Goal: Transaction & Acquisition: Purchase product/service

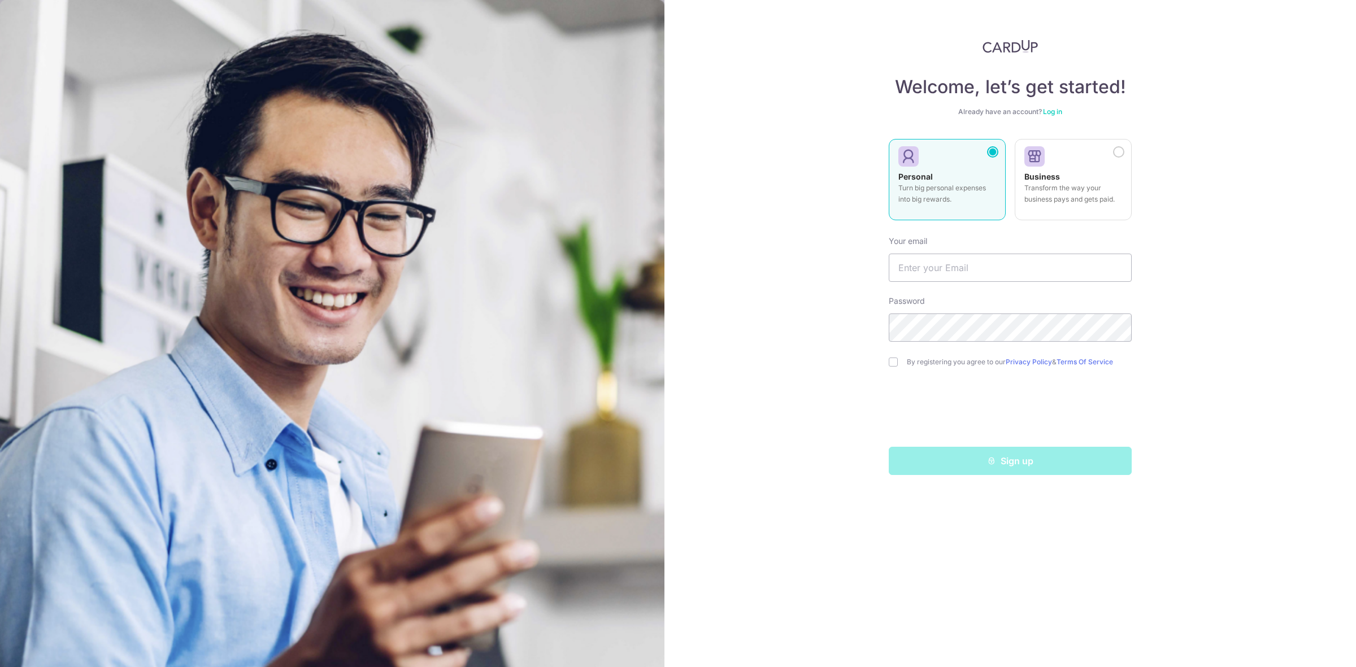
click at [1050, 112] on link "Log in" at bounding box center [1052, 111] width 19 height 8
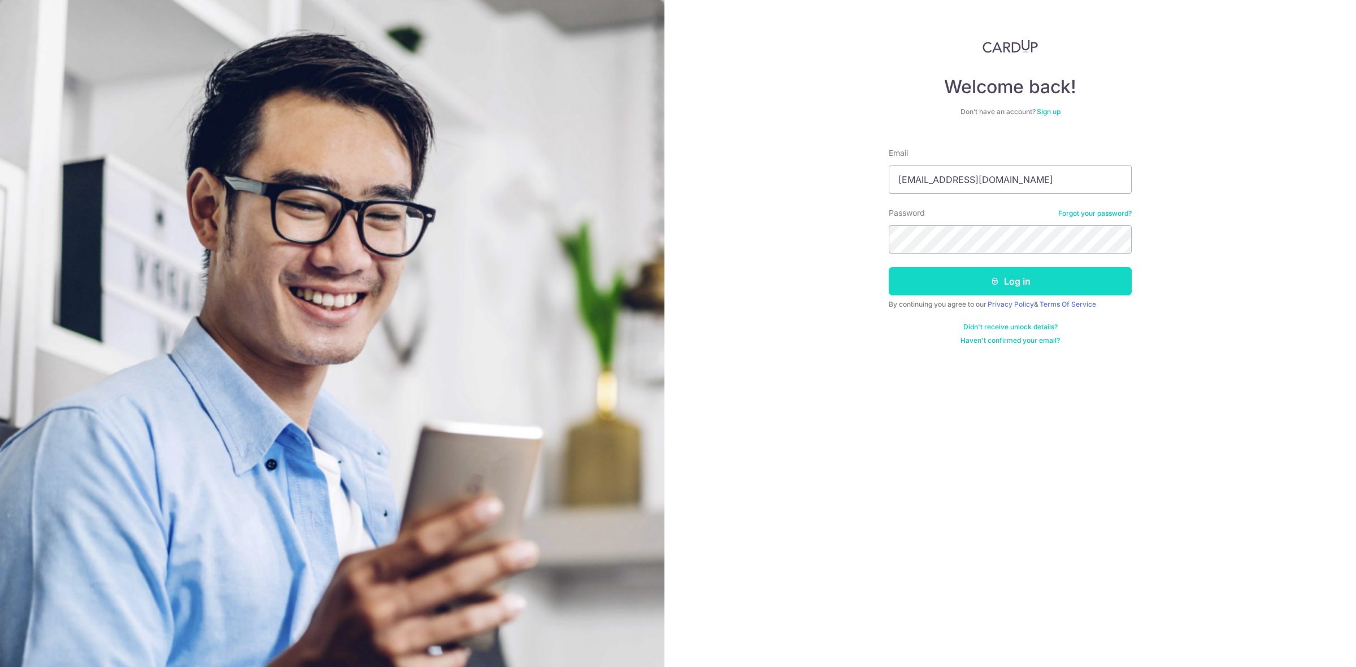
click at [973, 283] on button "Log in" at bounding box center [1010, 281] width 243 height 28
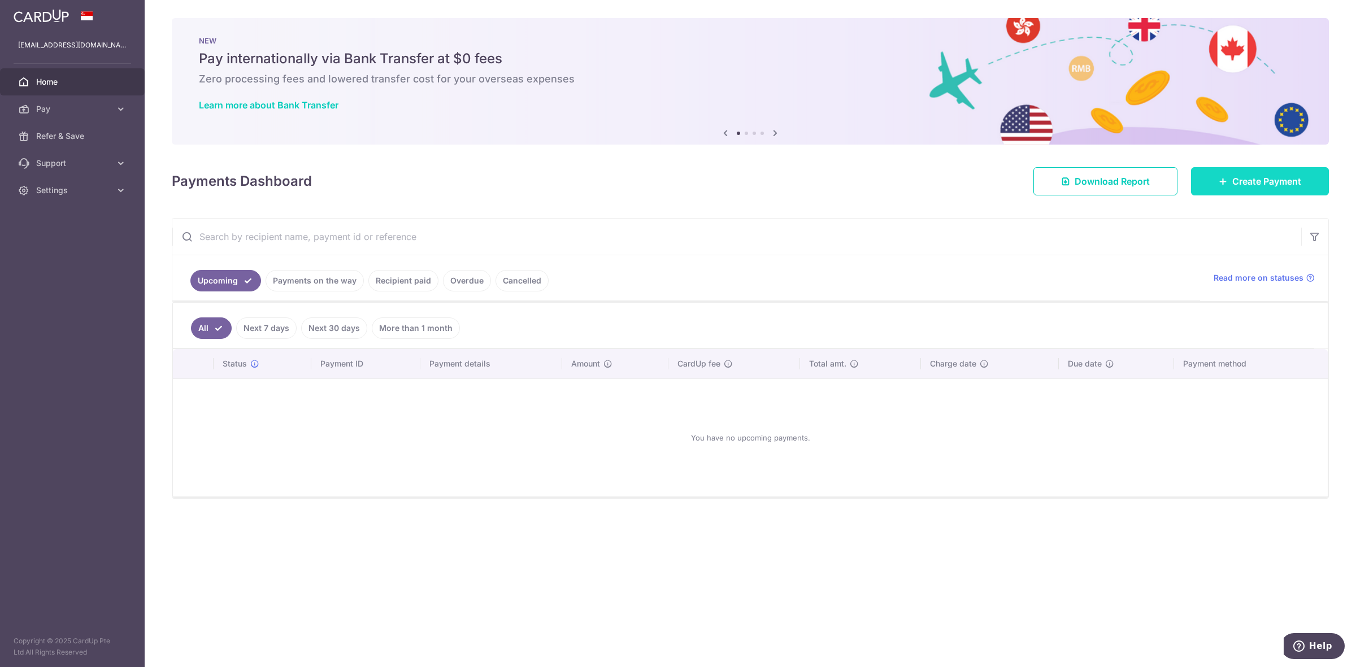
click at [1232, 179] on div at bounding box center [685, 337] width 1370 height 674
click at [1263, 182] on span "Create Payment" at bounding box center [1266, 182] width 69 height 14
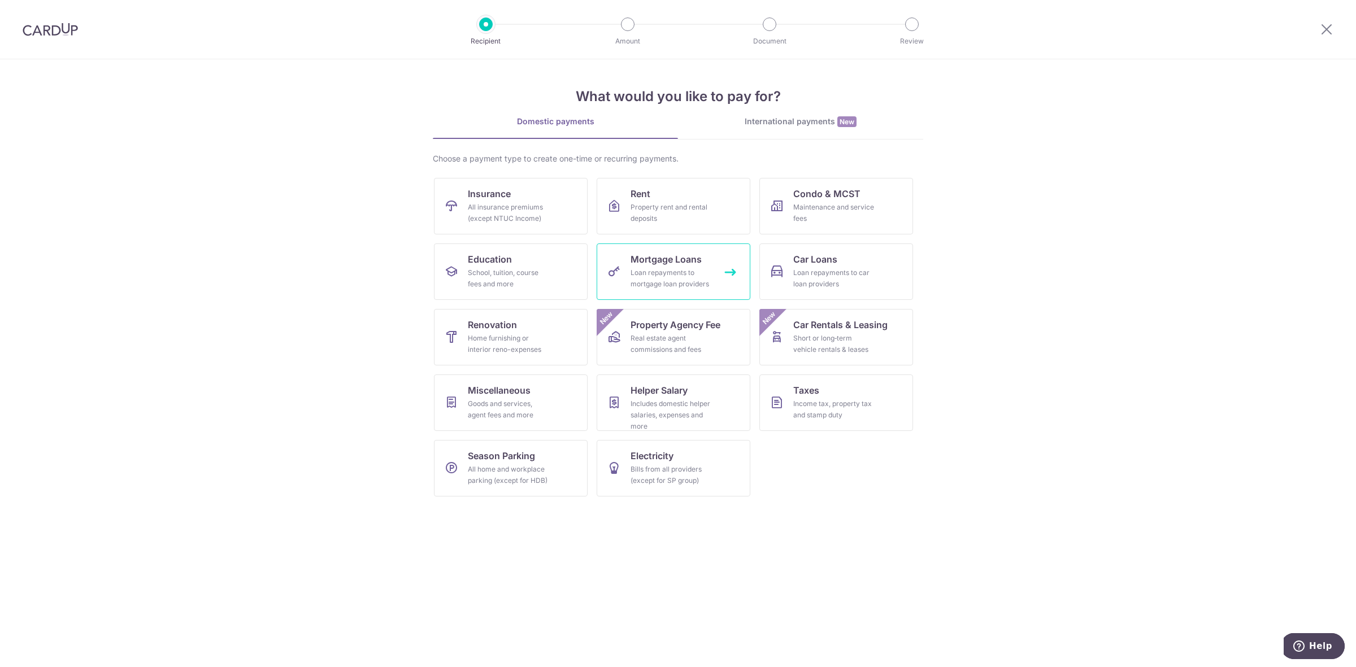
click at [700, 277] on div "Loan repayments to mortgage loan providers" at bounding box center [671, 278] width 81 height 23
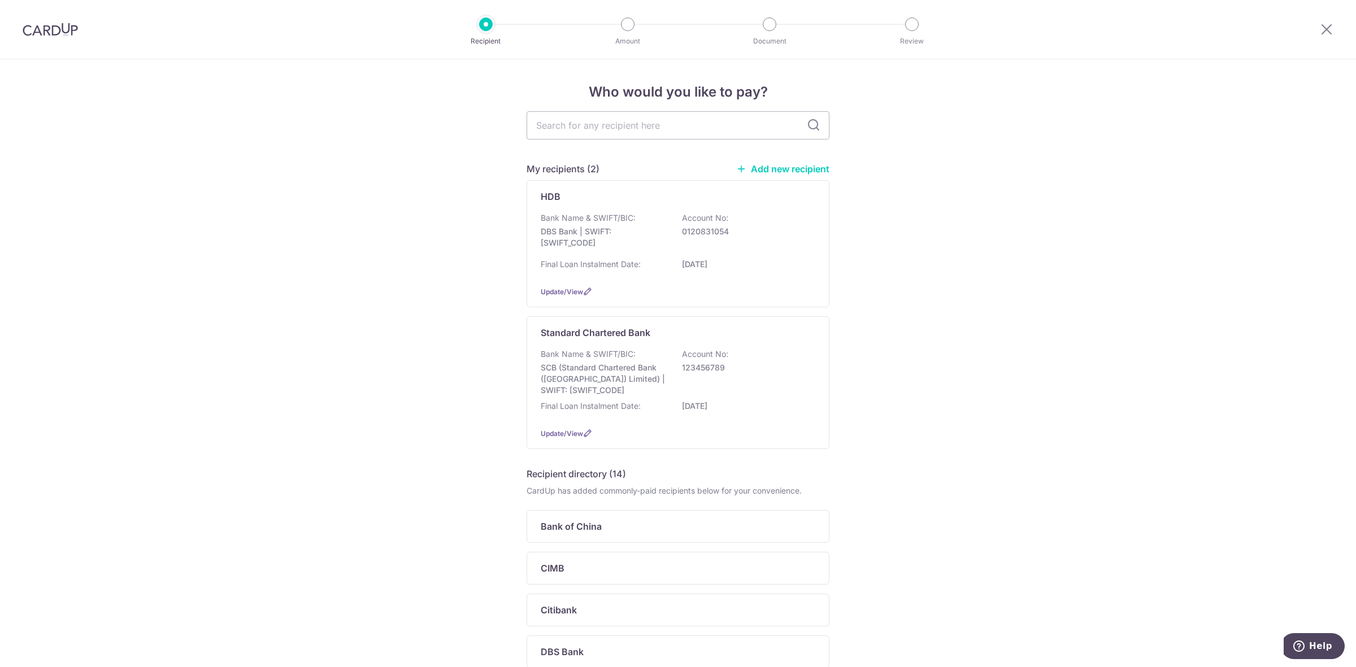
click at [781, 171] on link "Add new recipient" at bounding box center [782, 168] width 93 height 11
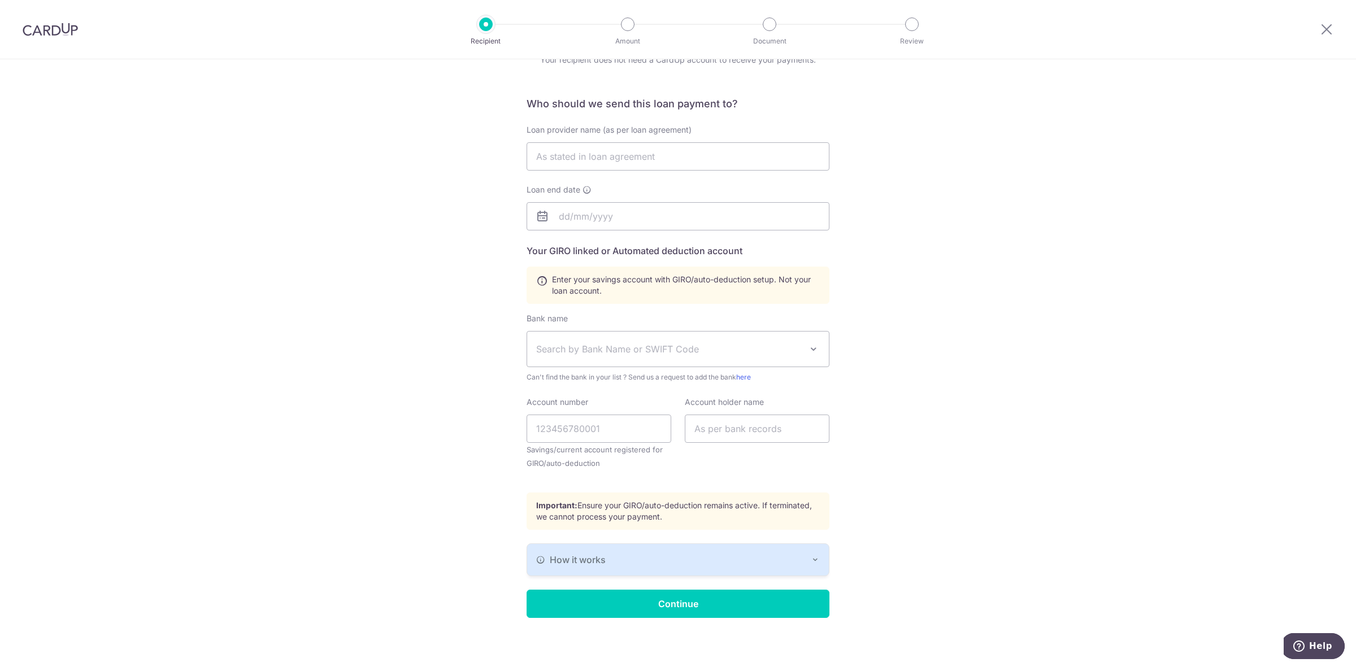
scroll to position [62, 0]
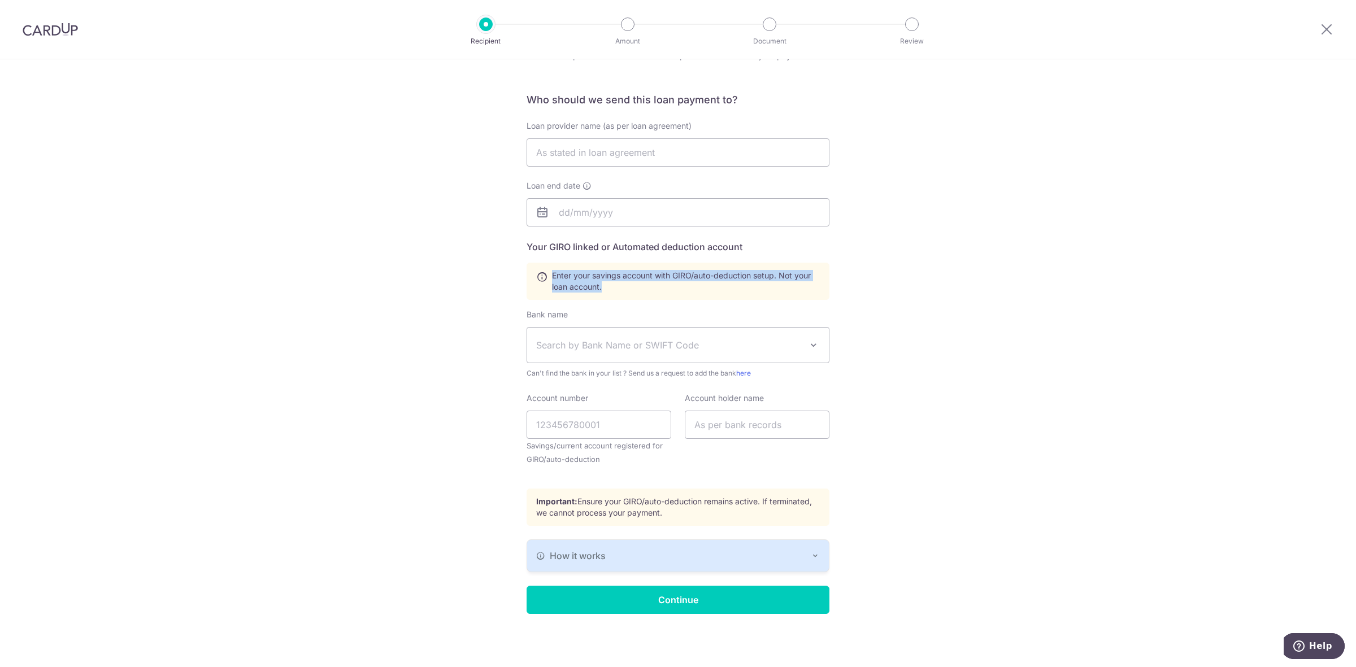
drag, startPoint x: 546, startPoint y: 276, endPoint x: 642, endPoint y: 286, distance: 96.7
click at [642, 286] on div "Enter your savings account with GIRO/auto-deduction setup. Not your loan accoun…" at bounding box center [678, 281] width 303 height 37
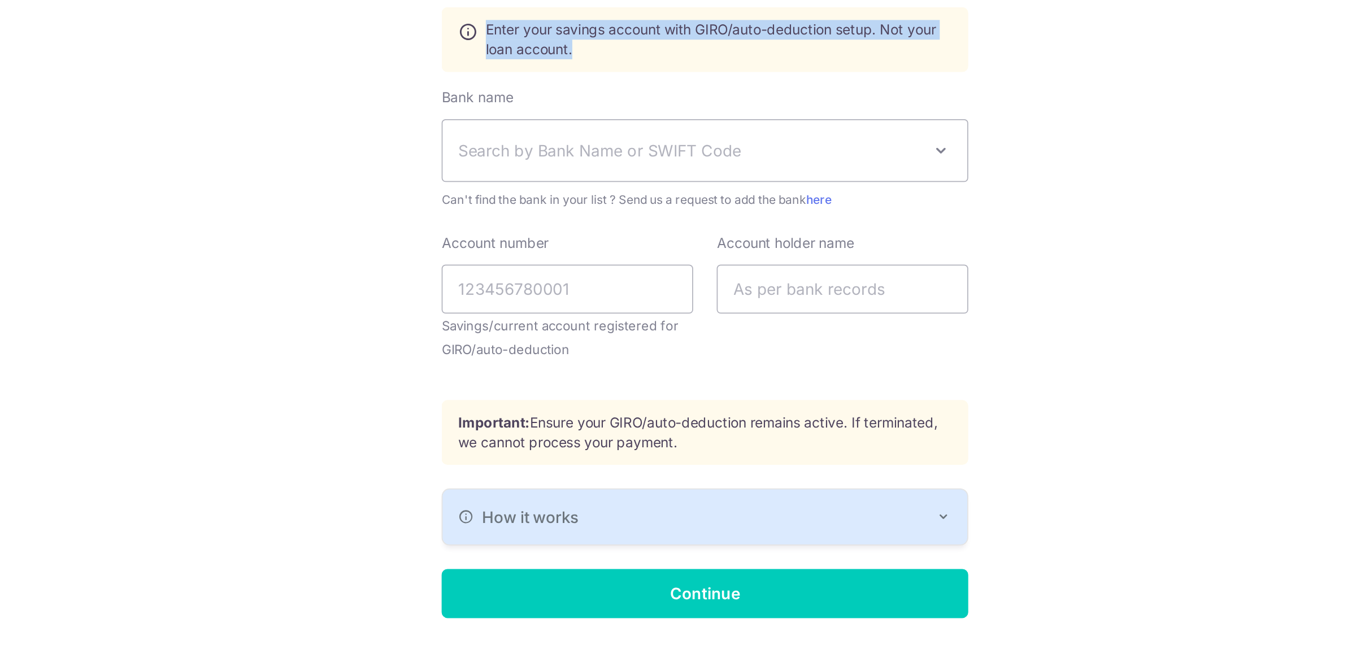
click at [678, 554] on div "How it works" at bounding box center [678, 556] width 284 height 14
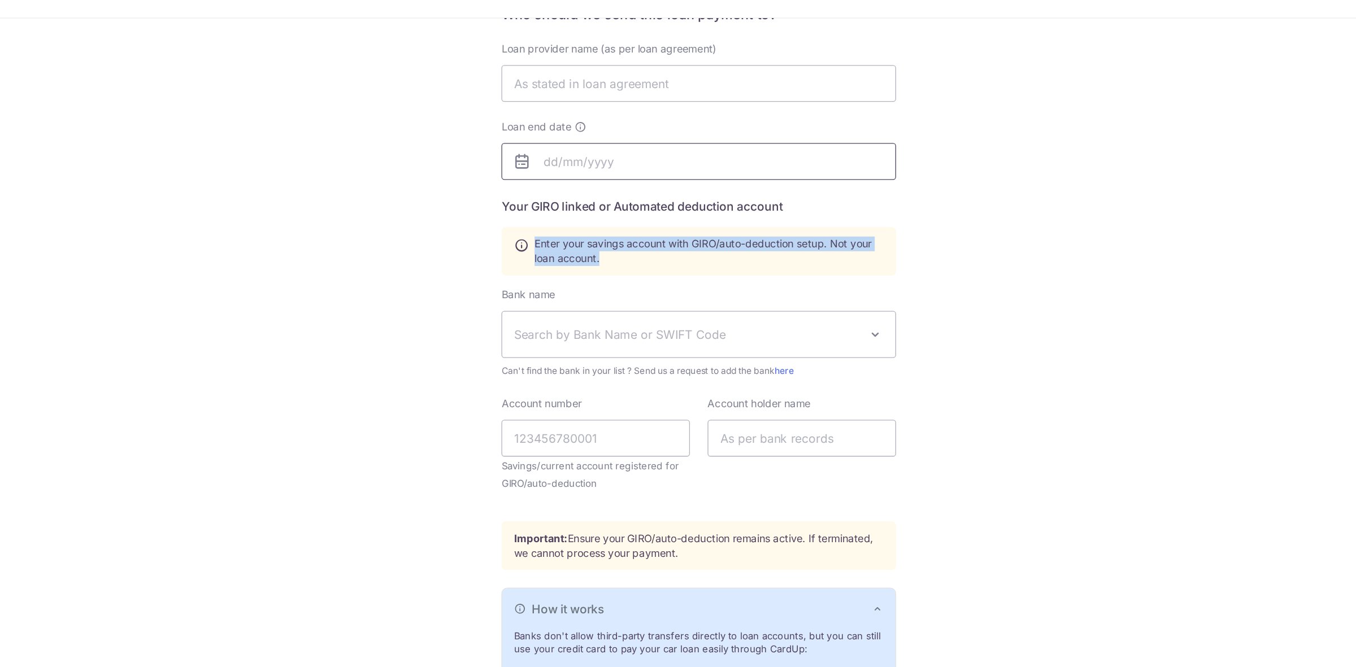
scroll to position [162, 0]
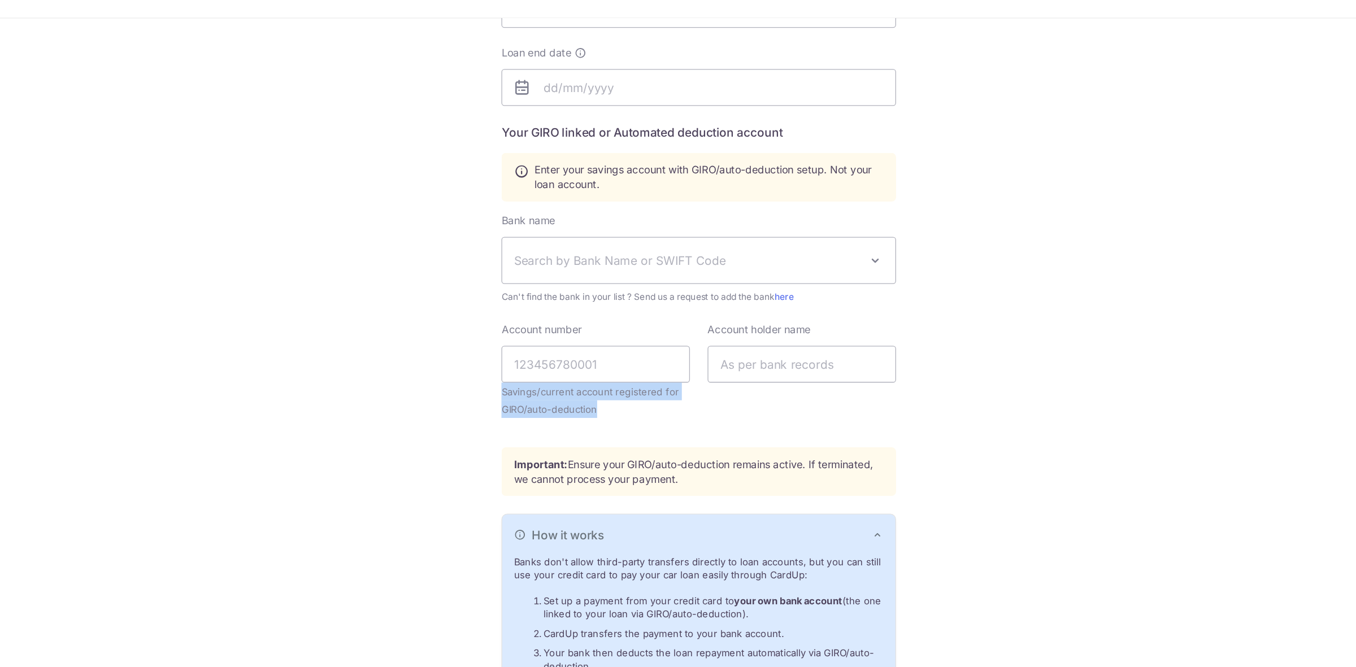
drag, startPoint x: 523, startPoint y: 345, endPoint x: 614, endPoint y: 356, distance: 91.0
click at [614, 356] on small "Savings/current account registered for GIRO/auto-deduction" at bounding box center [599, 352] width 145 height 27
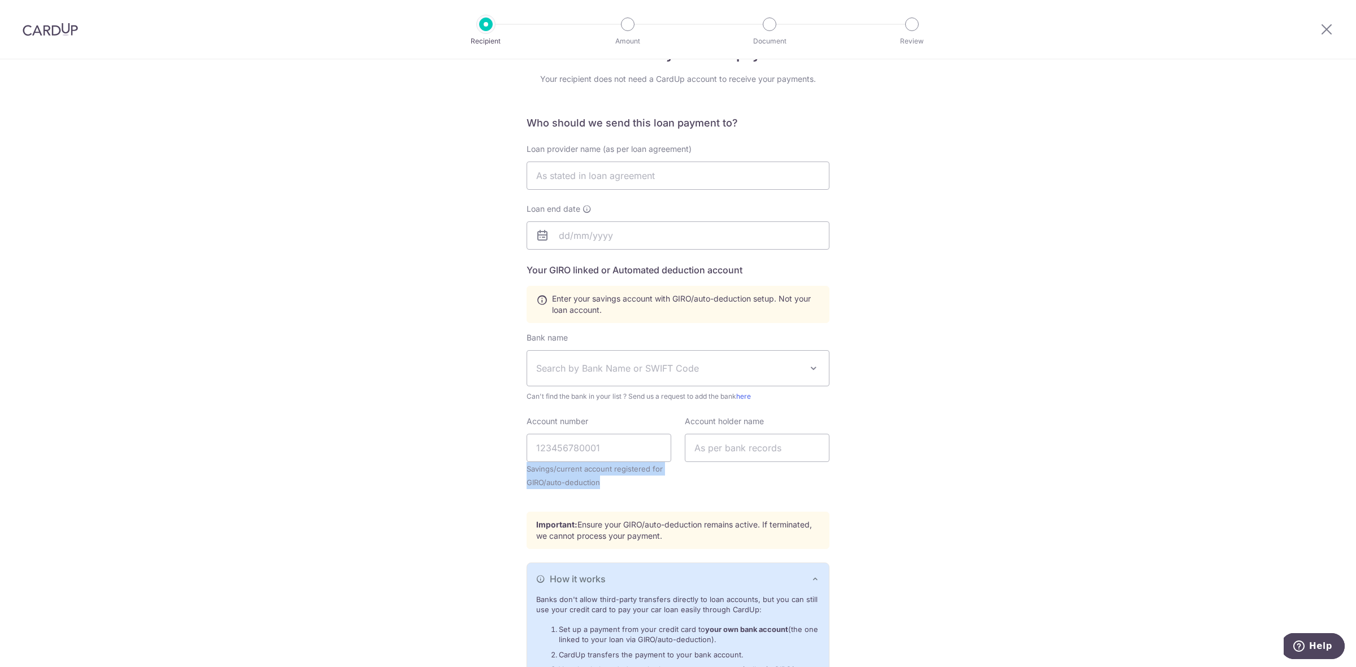
scroll to position [0, 0]
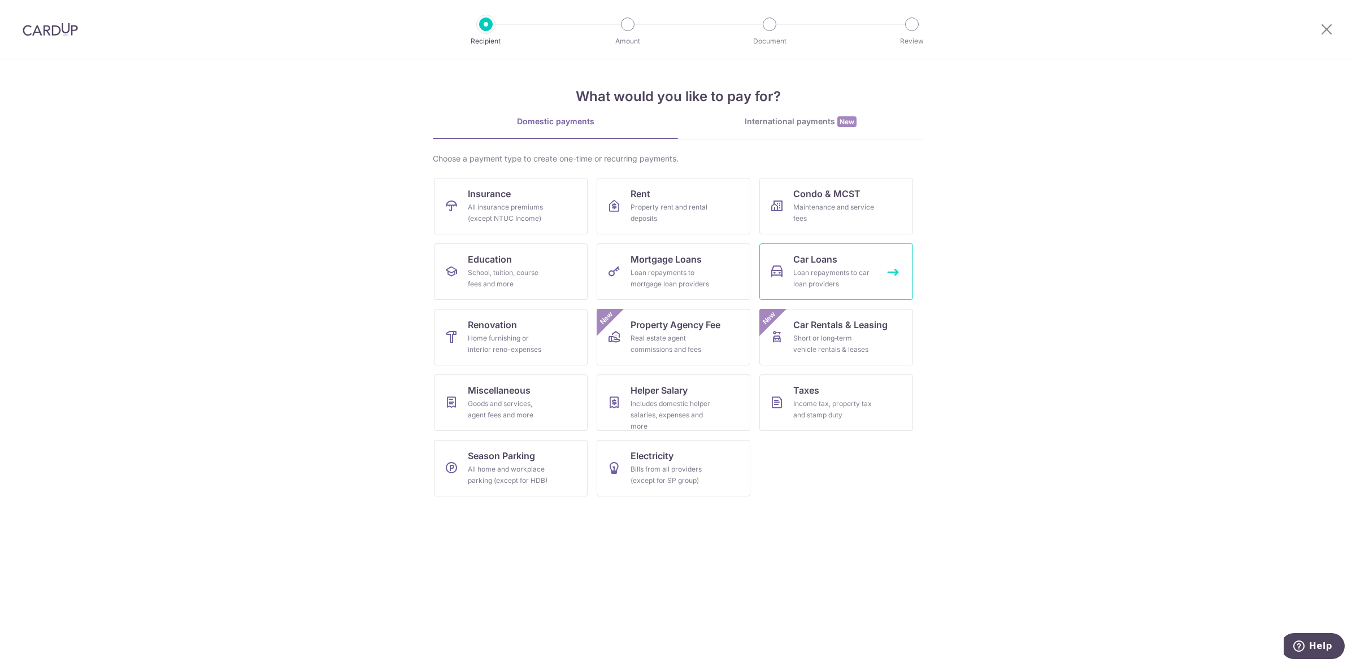
click at [837, 277] on div "Loan repayments to car loan providers" at bounding box center [833, 278] width 81 height 23
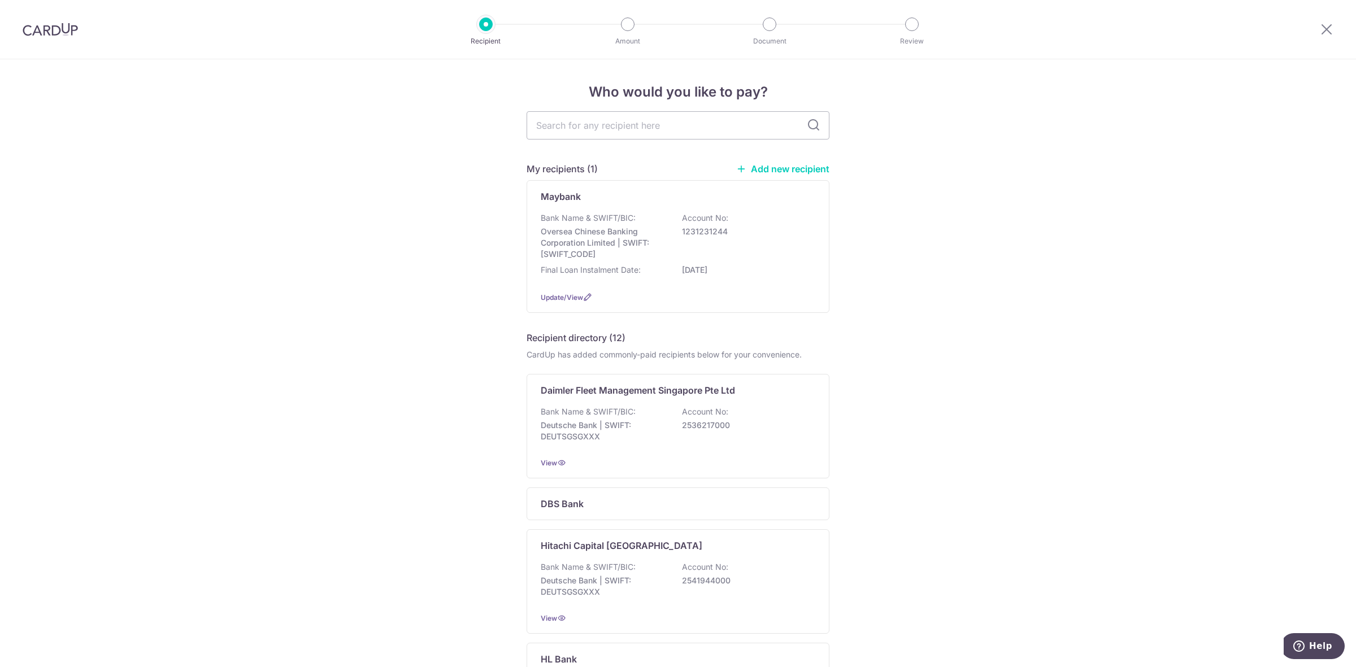
click at [770, 173] on link "Add new recipient" at bounding box center [782, 168] width 93 height 11
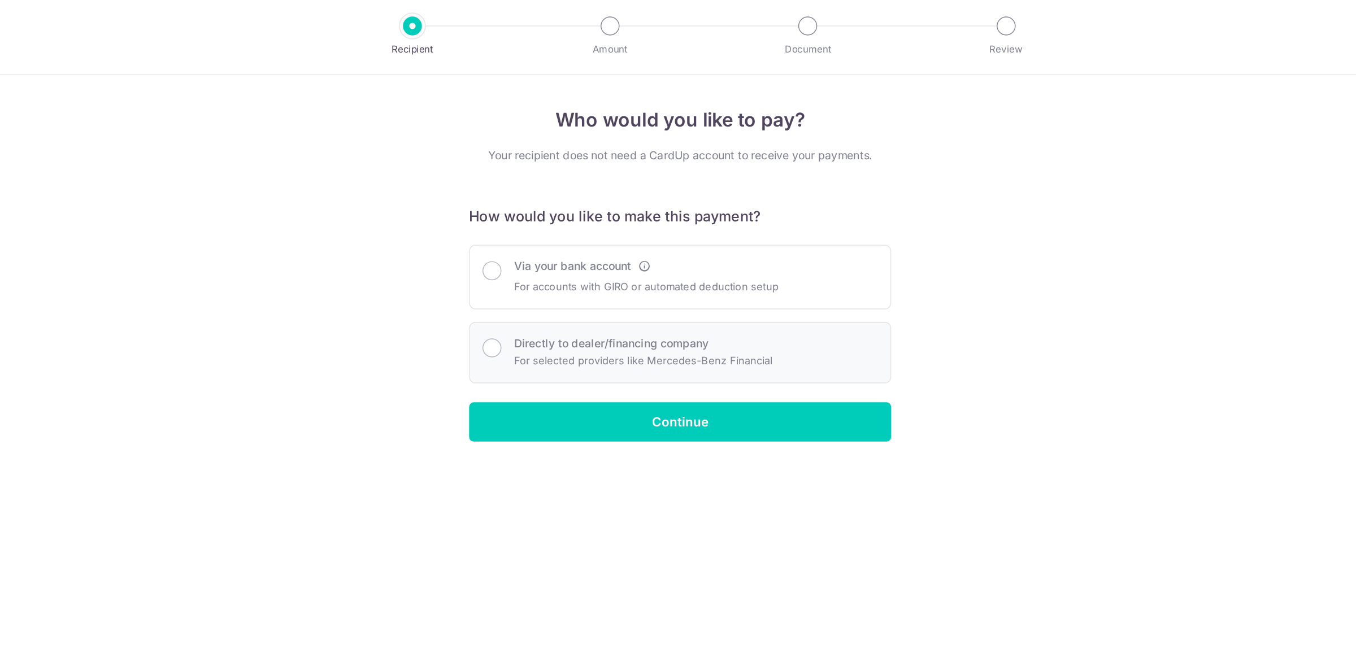
click at [688, 266] on p "For selected providers like Mercedes-Benz Financial" at bounding box center [651, 265] width 185 height 14
radio input "true"
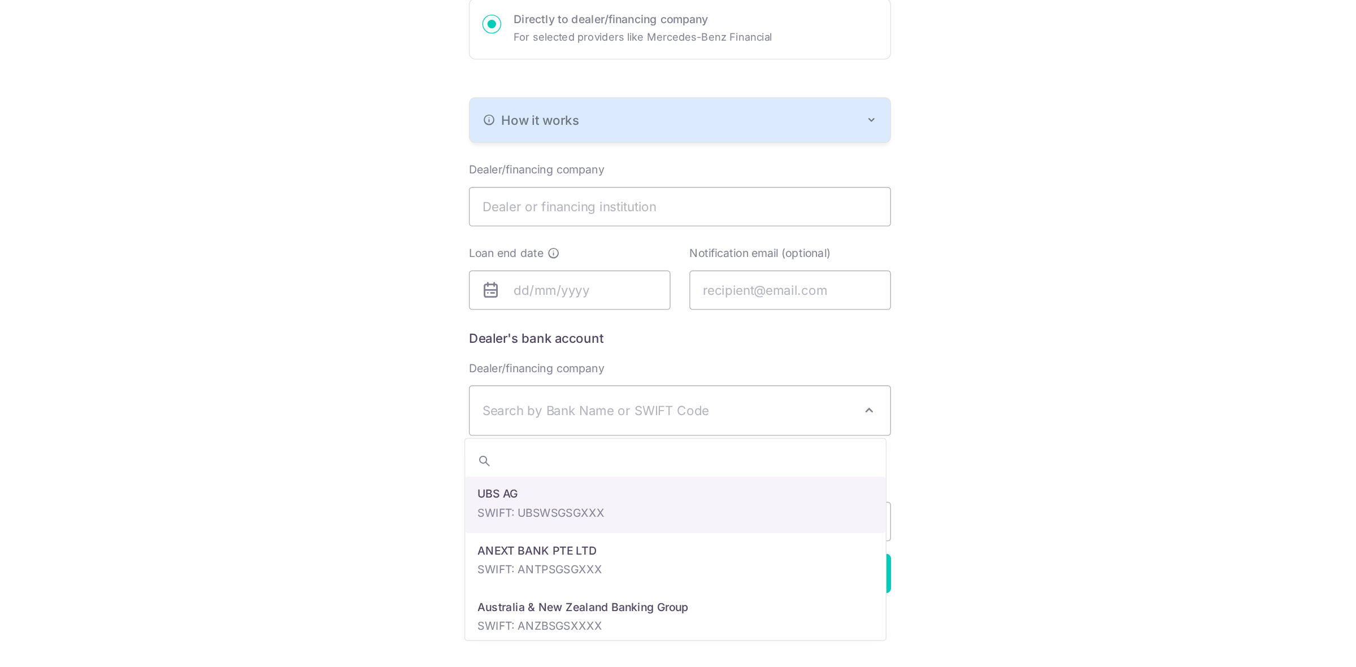
click at [651, 485] on span "Search by Bank Name or SWIFT Code" at bounding box center [669, 483] width 266 height 14
click at [908, 383] on div "Who would you like to pay? Your recipient does not need a CardUp account to rec…" at bounding box center [678, 339] width 1356 height 658
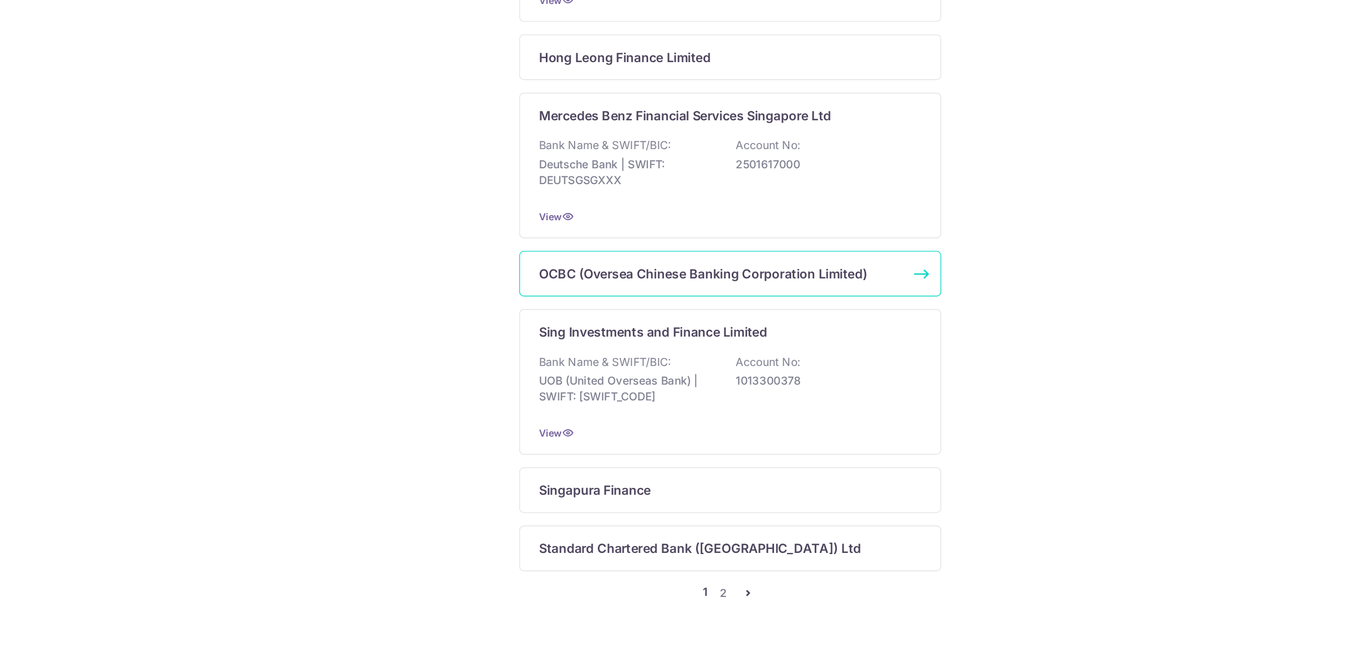
scroll to position [537, 0]
click at [658, 392] on p "OCBC (Oversea Chinese Banking Corporation Limited)" at bounding box center [659, 386] width 236 height 14
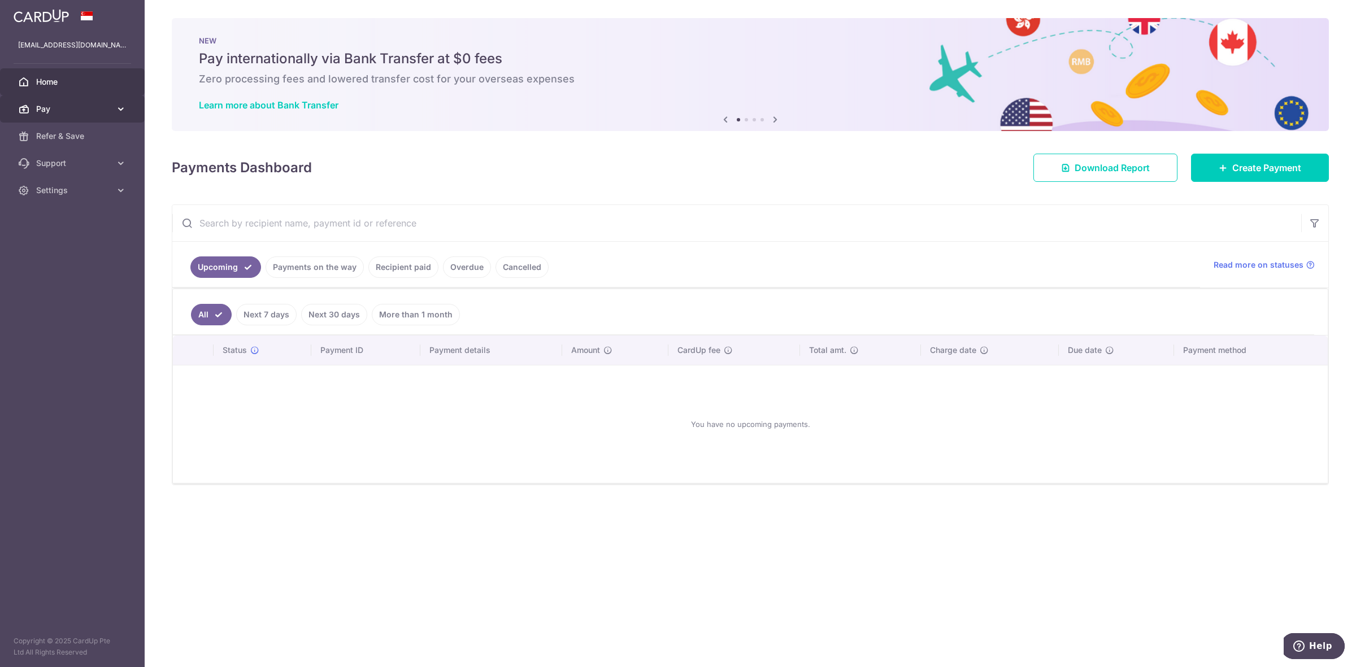
click at [79, 109] on span "Pay" at bounding box center [73, 108] width 75 height 11
